Goal: Find specific fact: Find specific fact

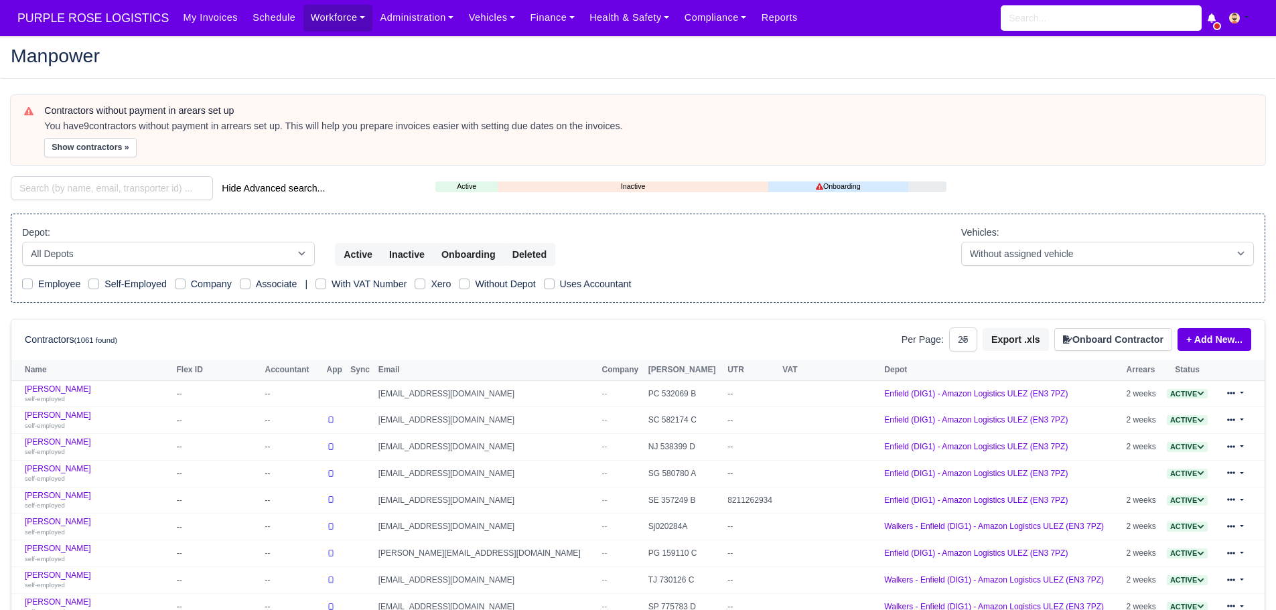
select select "25"
click at [139, 185] on input "search" at bounding box center [112, 188] width 202 height 24
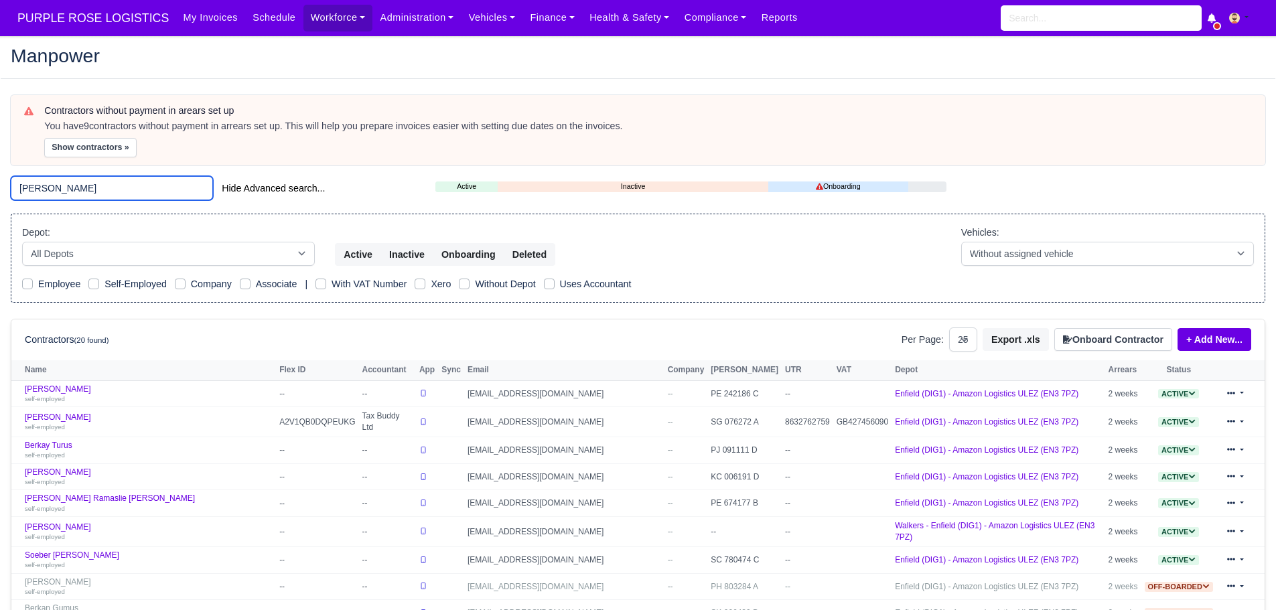
type input "berka"
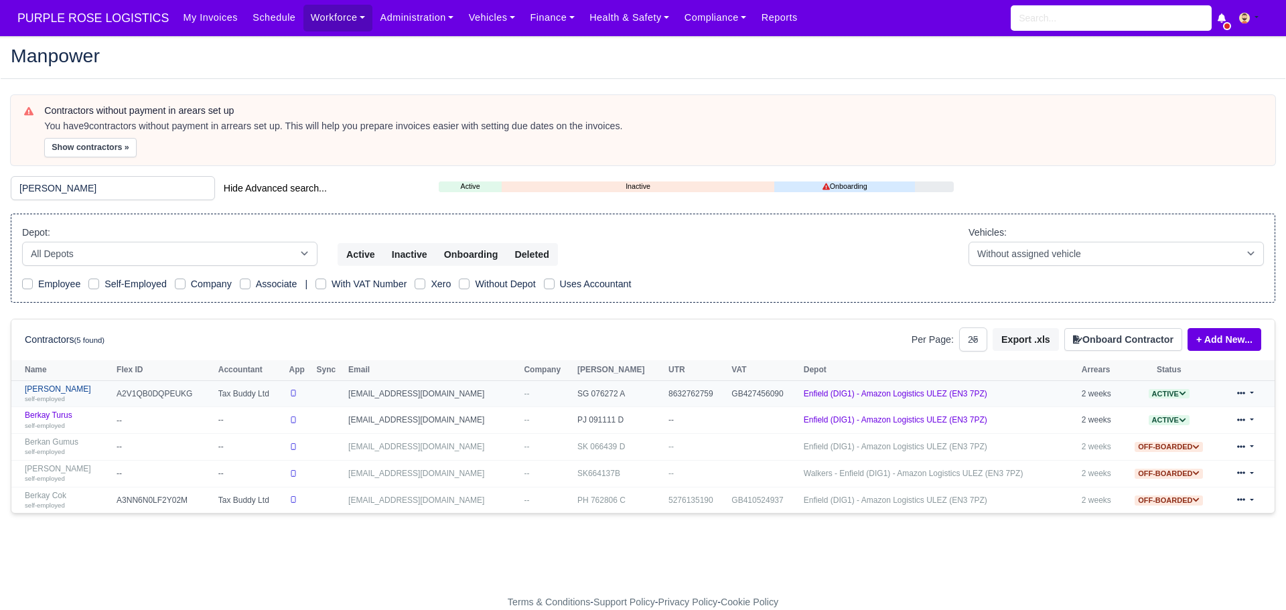
click at [57, 396] on small "self-employed" at bounding box center [45, 398] width 40 height 7
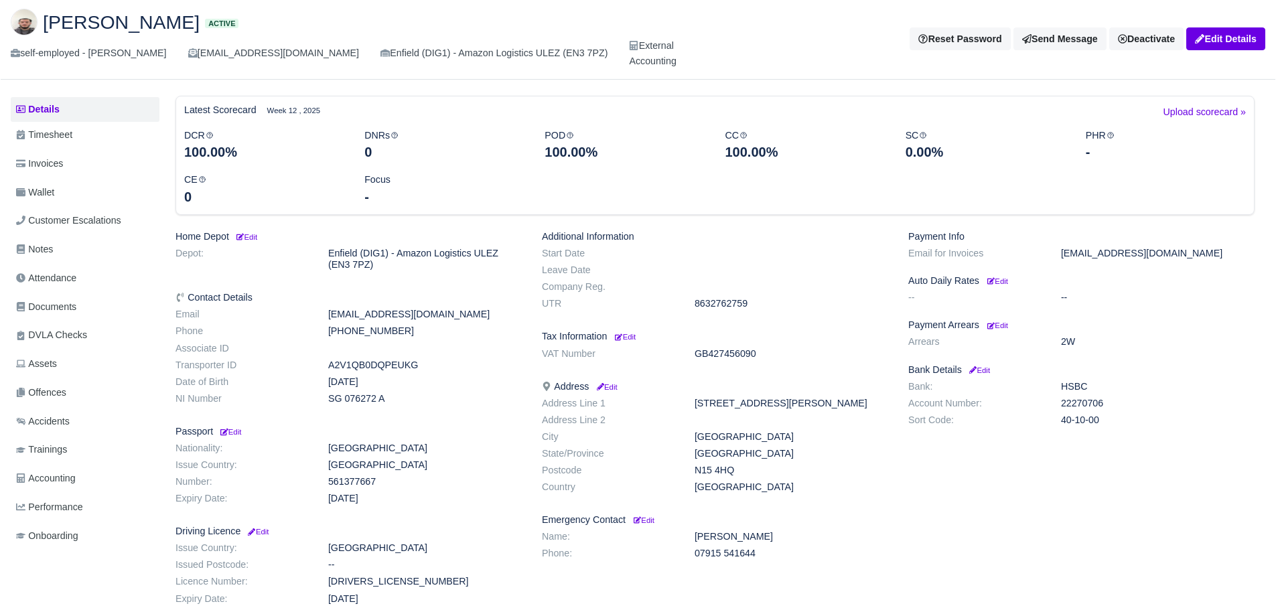
scroll to position [67, 0]
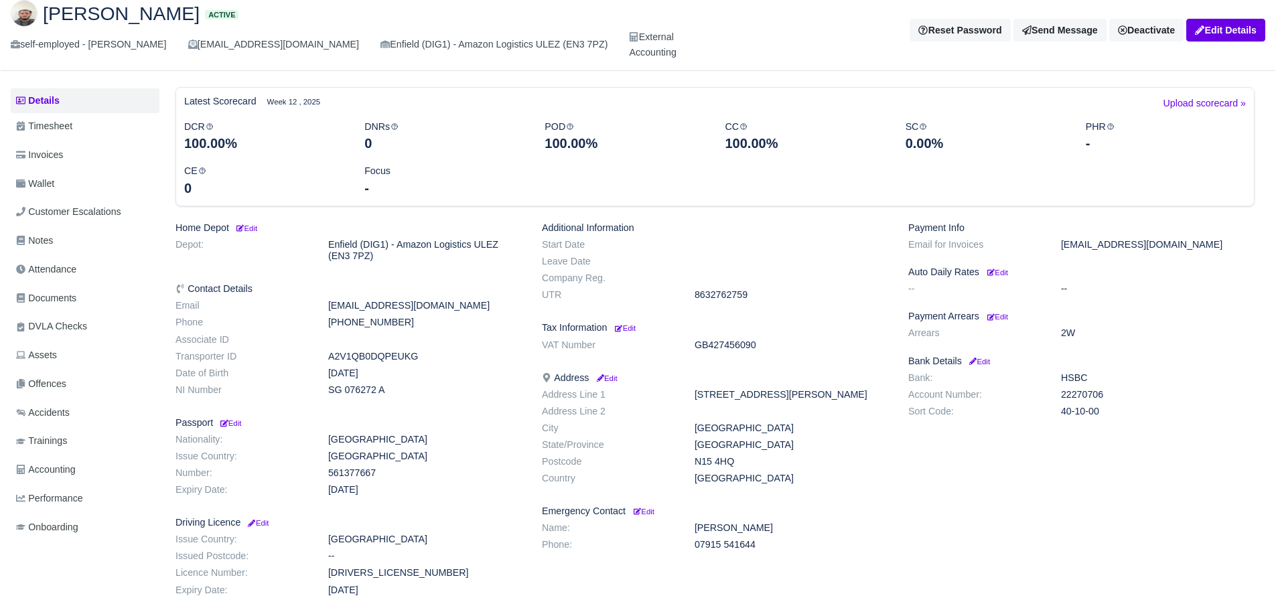
drag, startPoint x: 1061, startPoint y: 394, endPoint x: 1102, endPoint y: 392, distance: 40.9
click at [1108, 392] on dd "22270706" at bounding box center [1158, 394] width 214 height 11
copy dd "22270706"
drag, startPoint x: 1101, startPoint y: 411, endPoint x: 1058, endPoint y: 408, distance: 42.9
click at [1058, 408] on dd "40-10-00" at bounding box center [1158, 411] width 214 height 11
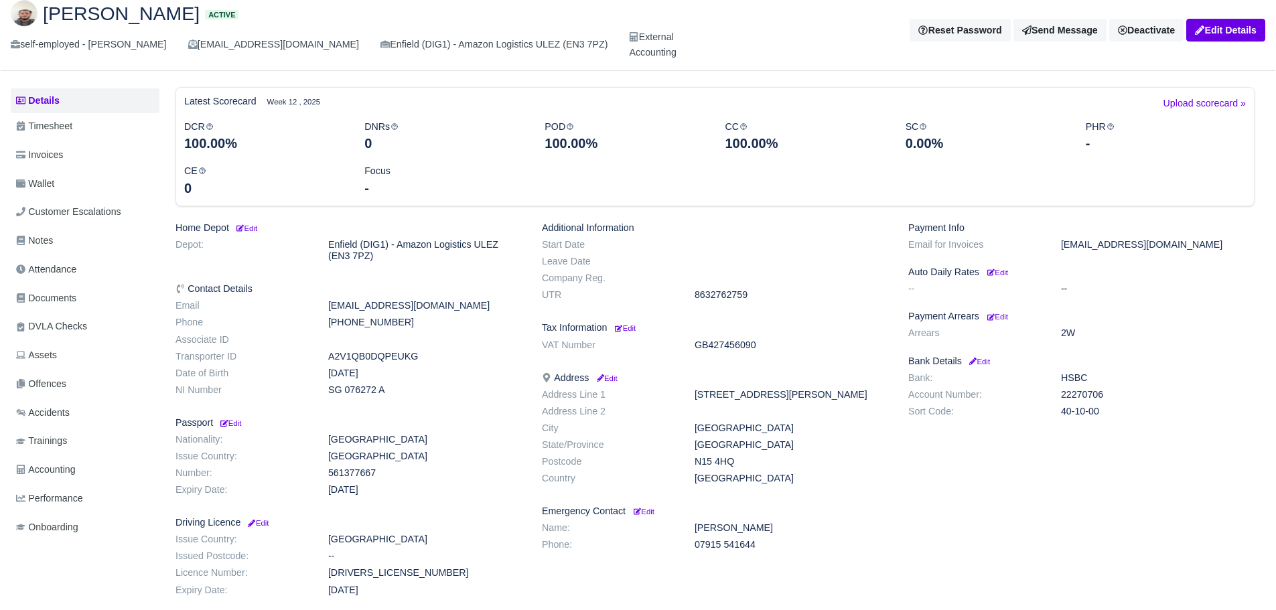
copy dd "40-10-00"
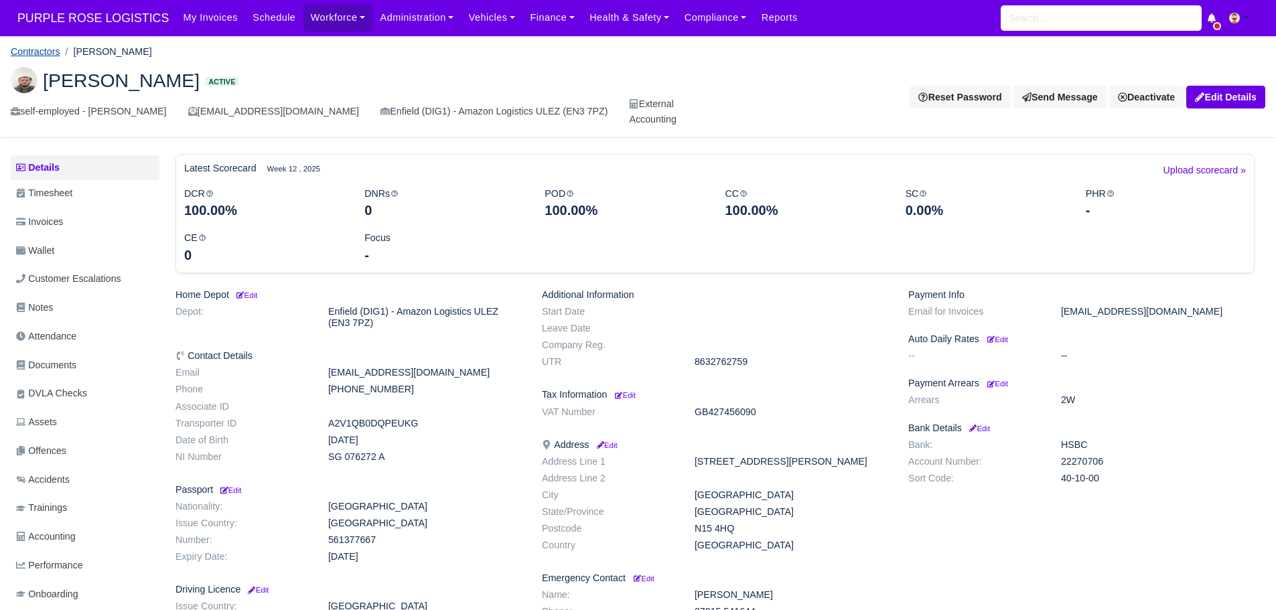
click at [31, 53] on link "Contractors" at bounding box center [36, 51] width 50 height 11
